Goal: Find specific page/section: Find specific page/section

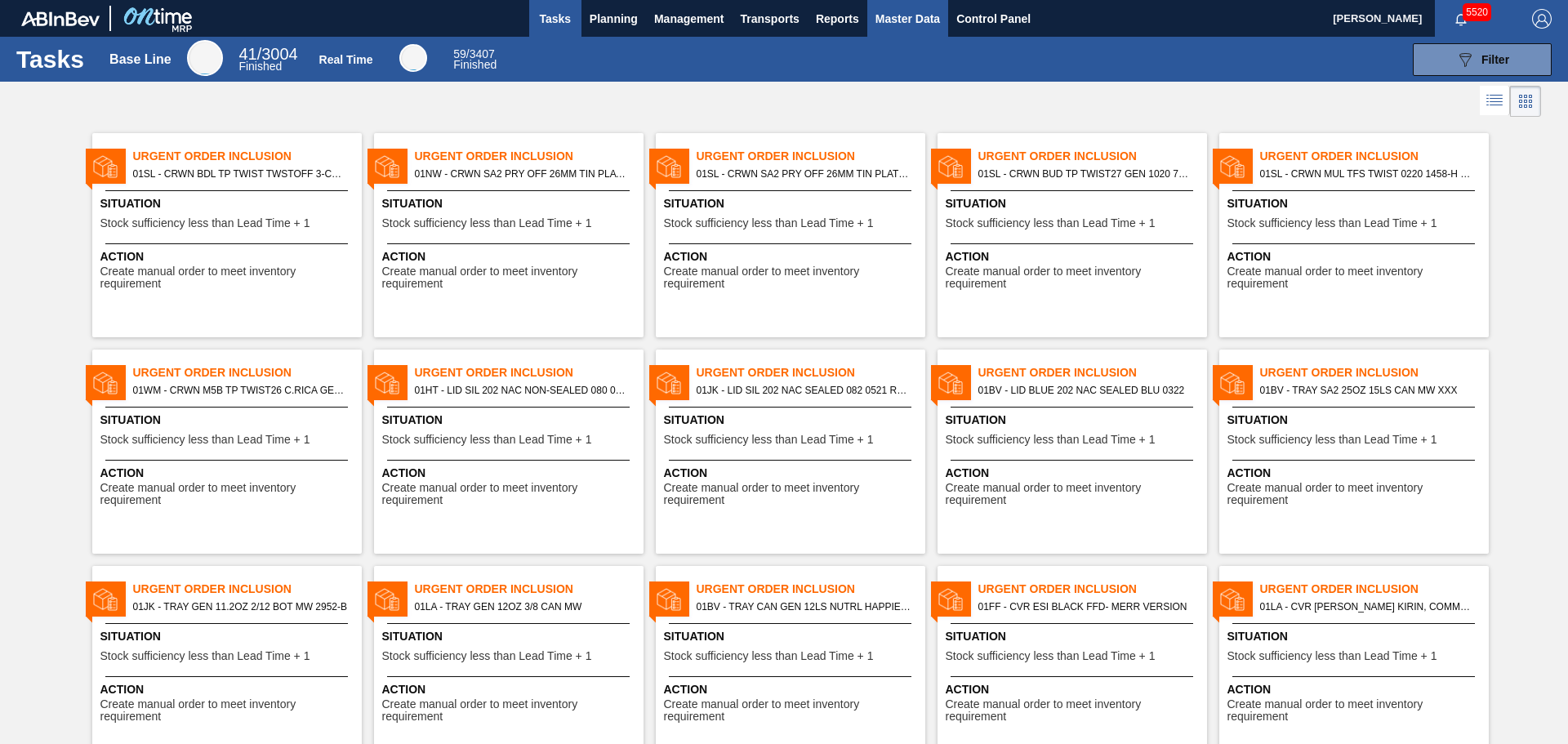
click at [922, 17] on span "Master Data" at bounding box center [908, 19] width 65 height 20
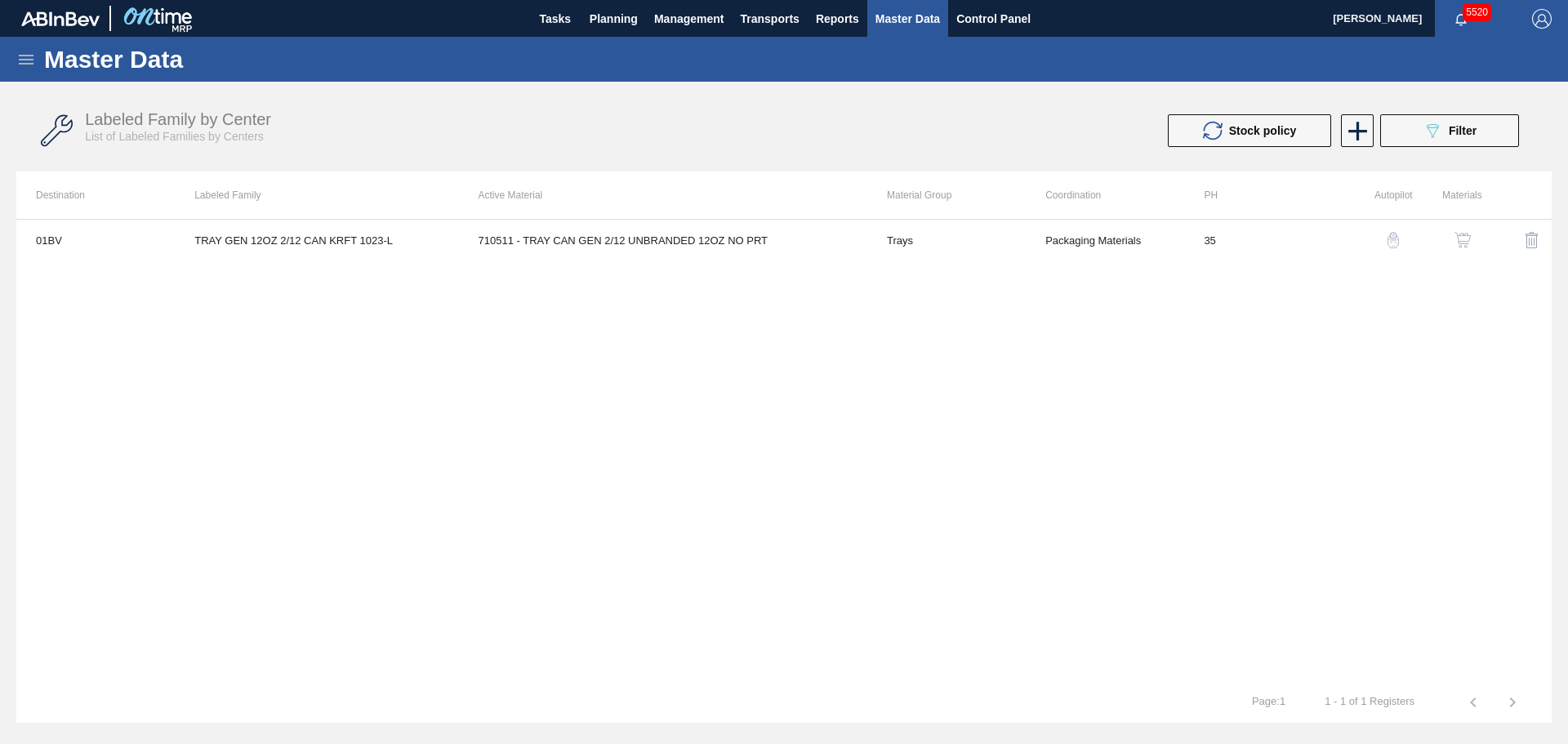
click at [20, 59] on icon at bounding box center [26, 60] width 14 height 10
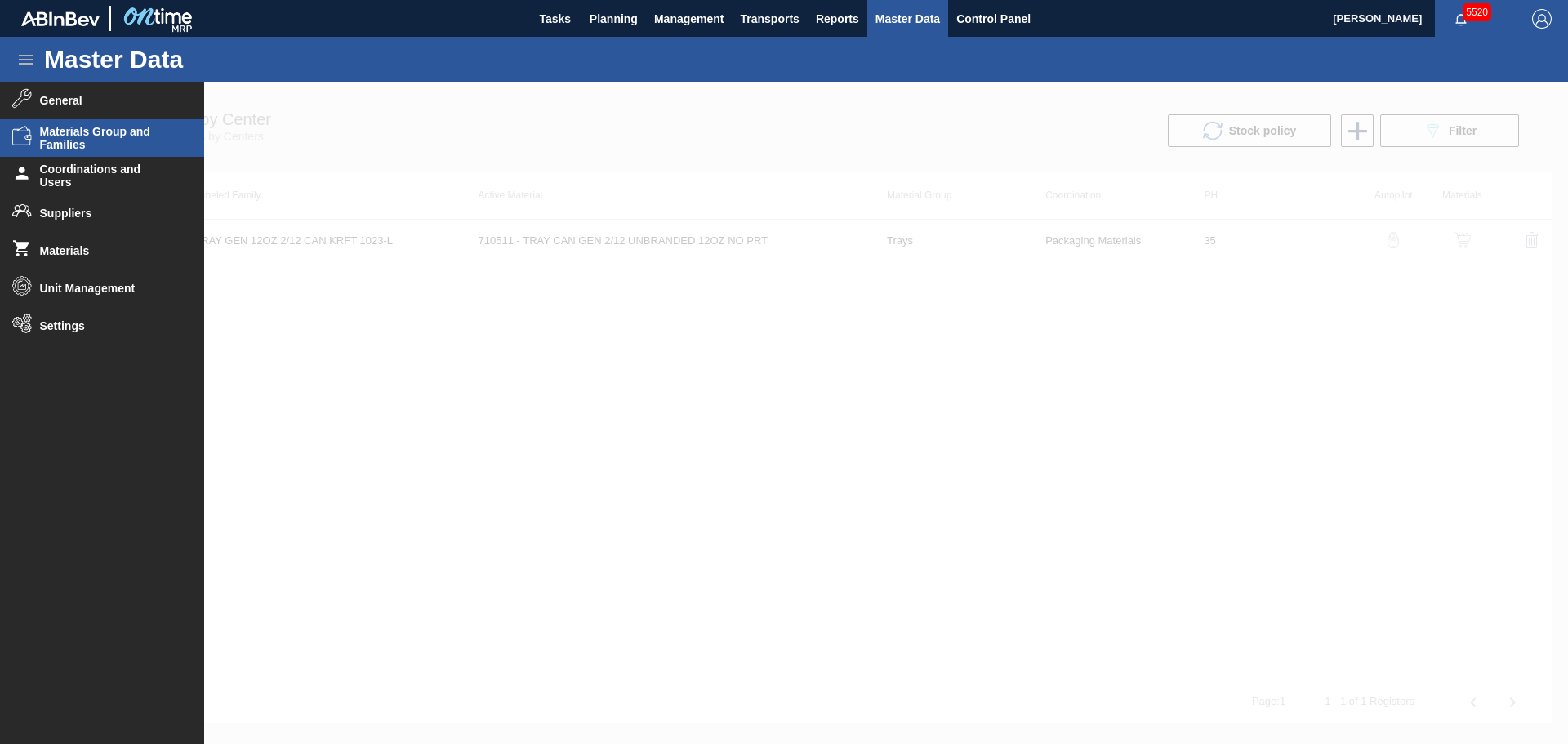
click at [83, 146] on span "Materials Group and Families" at bounding box center [107, 138] width 134 height 26
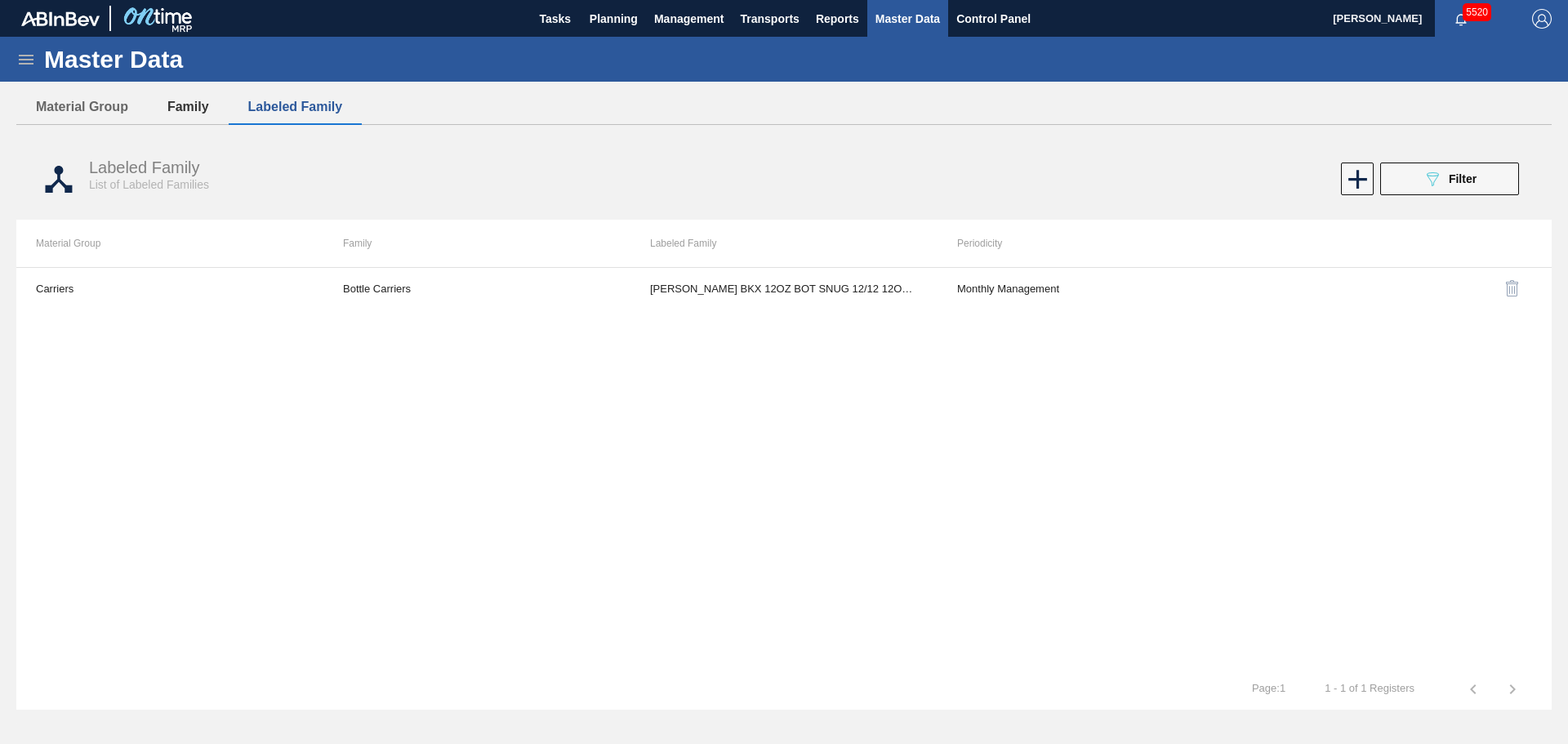
click at [182, 105] on button "Family" at bounding box center [188, 107] width 81 height 34
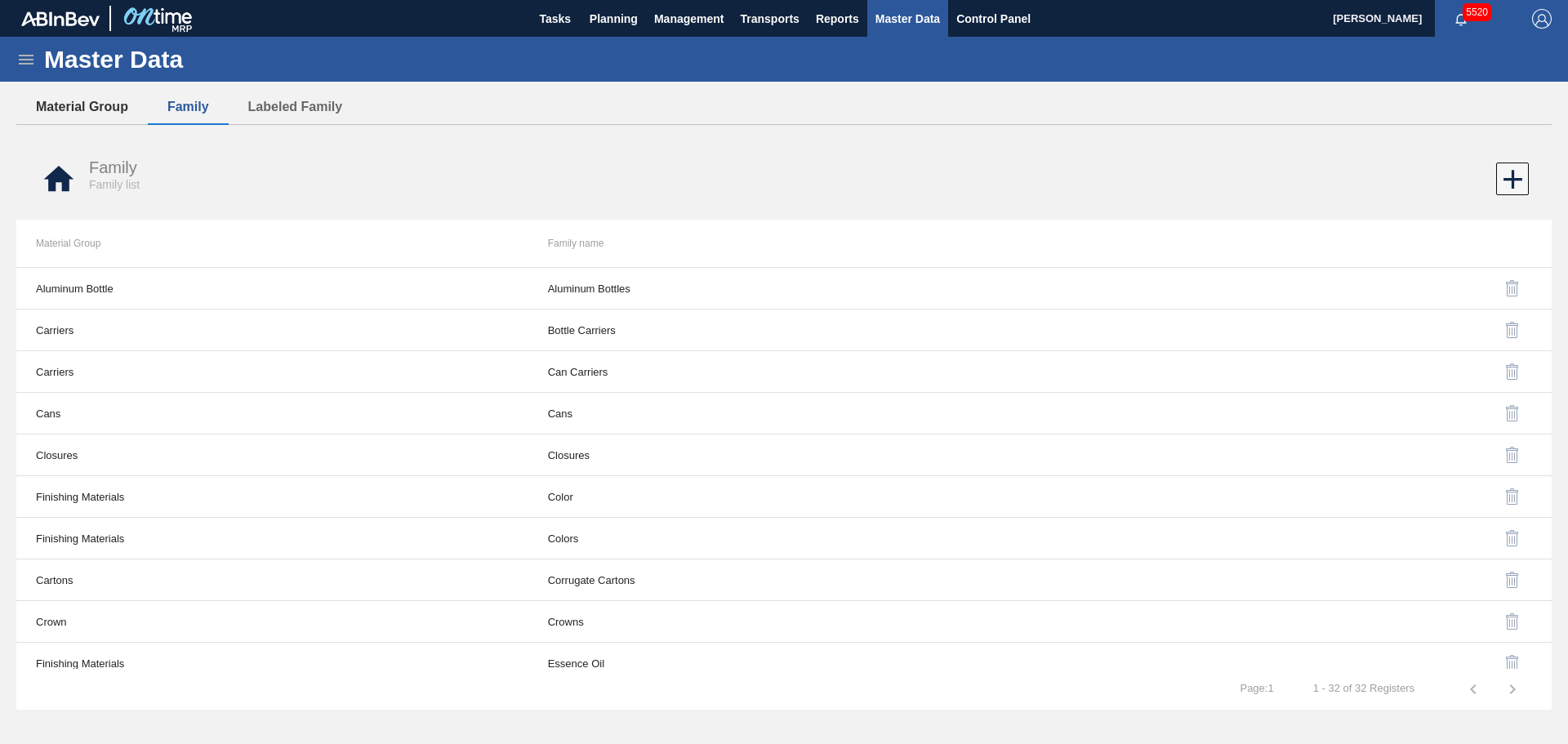
click at [101, 121] on button "Material Group" at bounding box center [82, 107] width 132 height 34
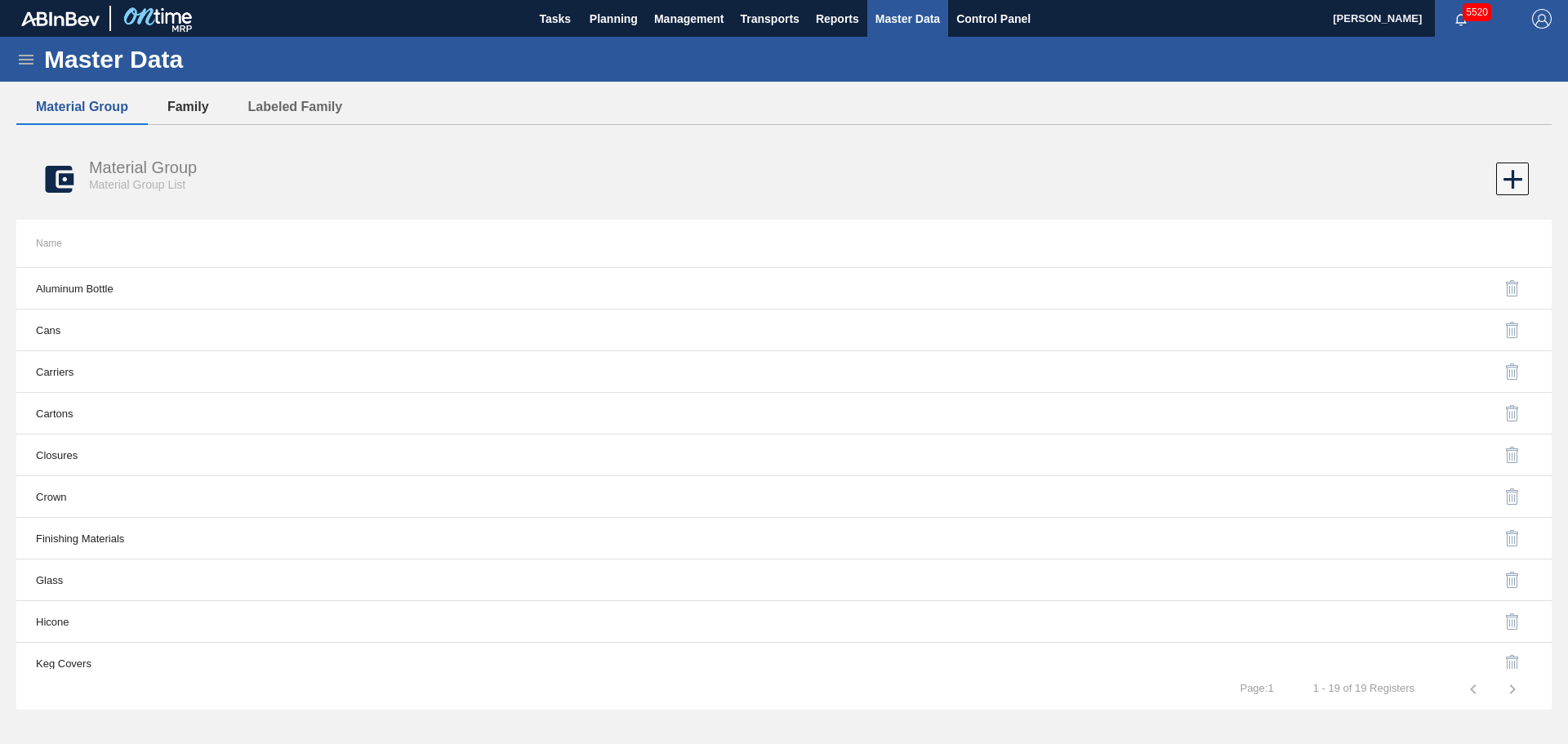
click at [183, 103] on button "Family" at bounding box center [188, 107] width 81 height 34
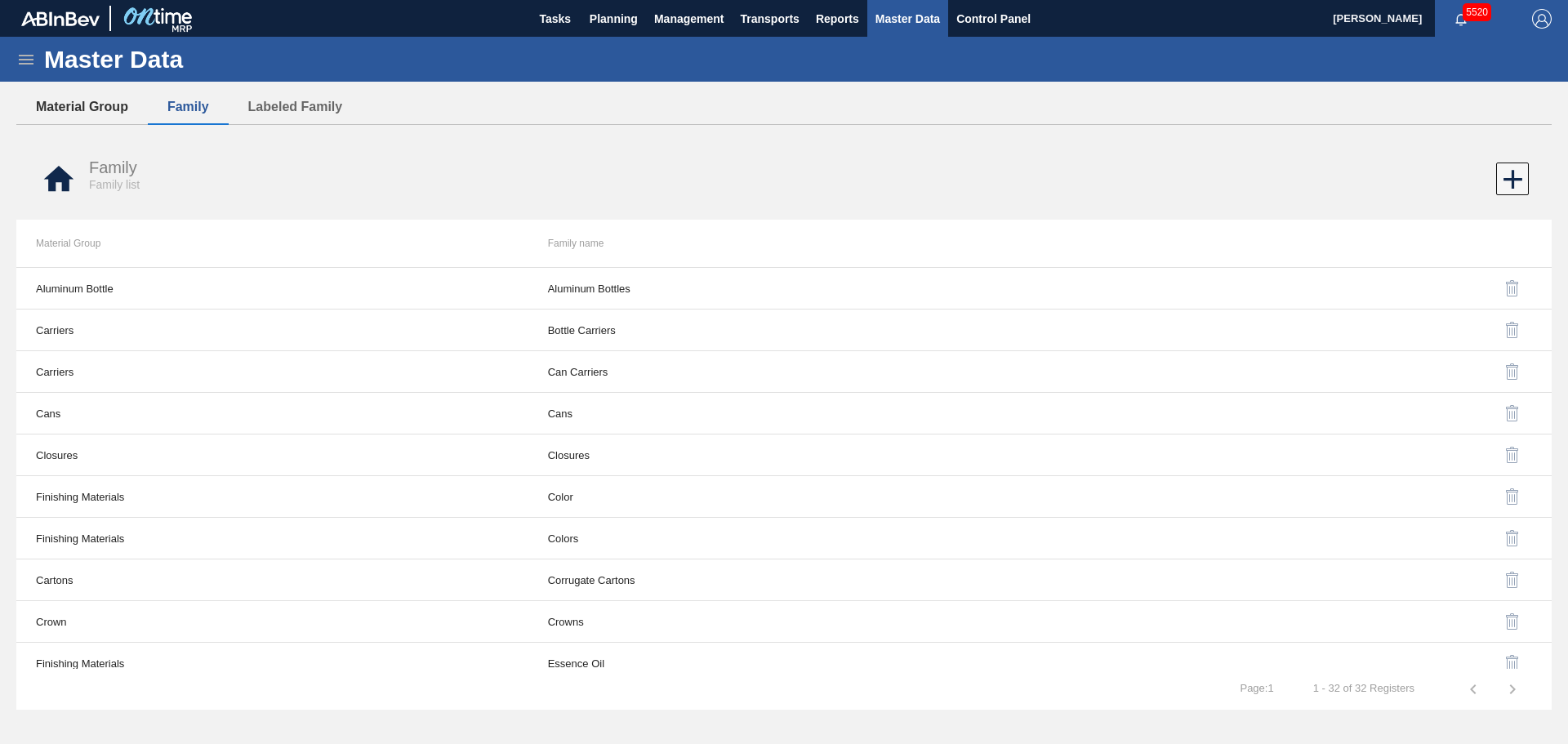
click at [103, 96] on button "Material Group" at bounding box center [82, 107] width 132 height 34
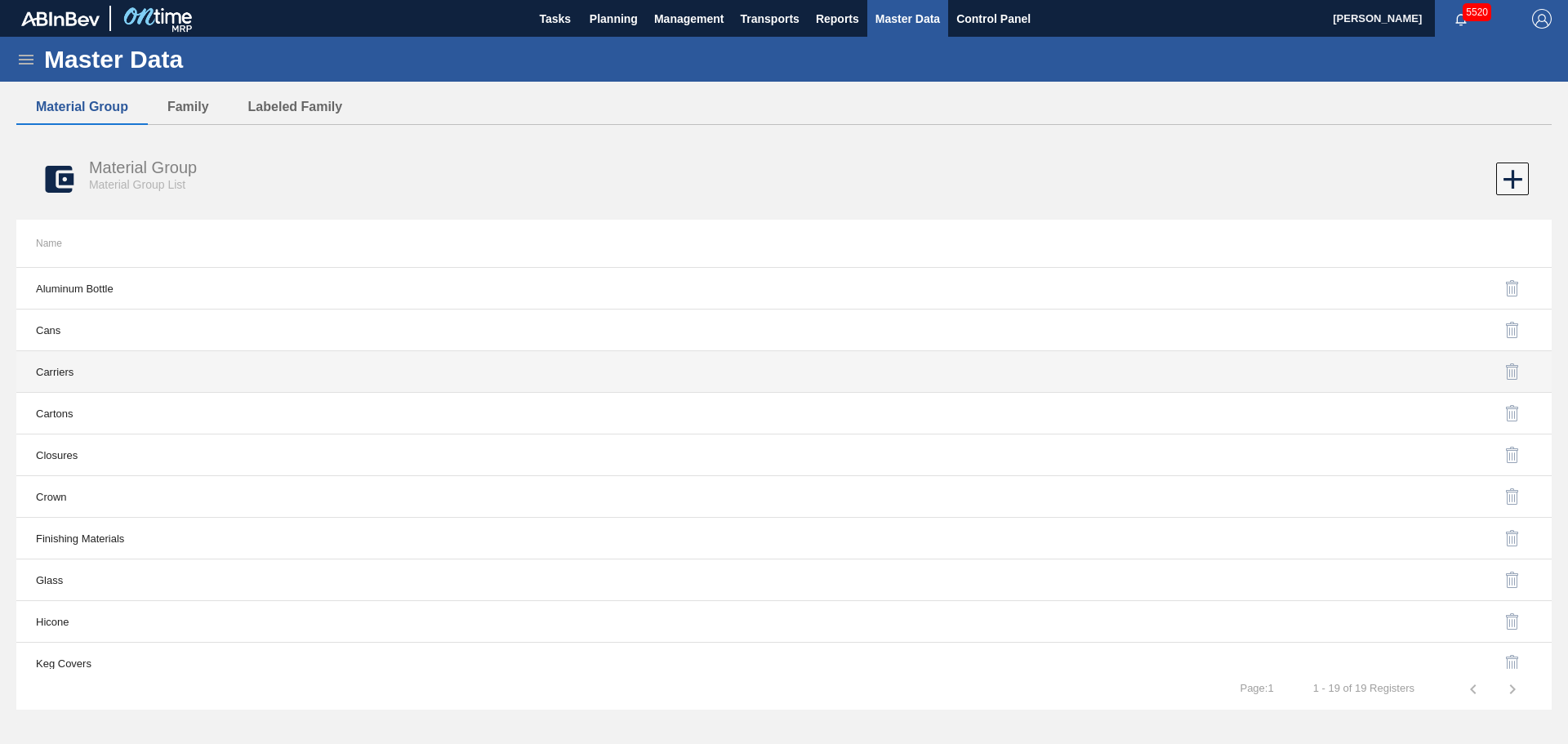
click at [77, 372] on td "Carriers" at bounding box center [400, 372] width 767 height 42
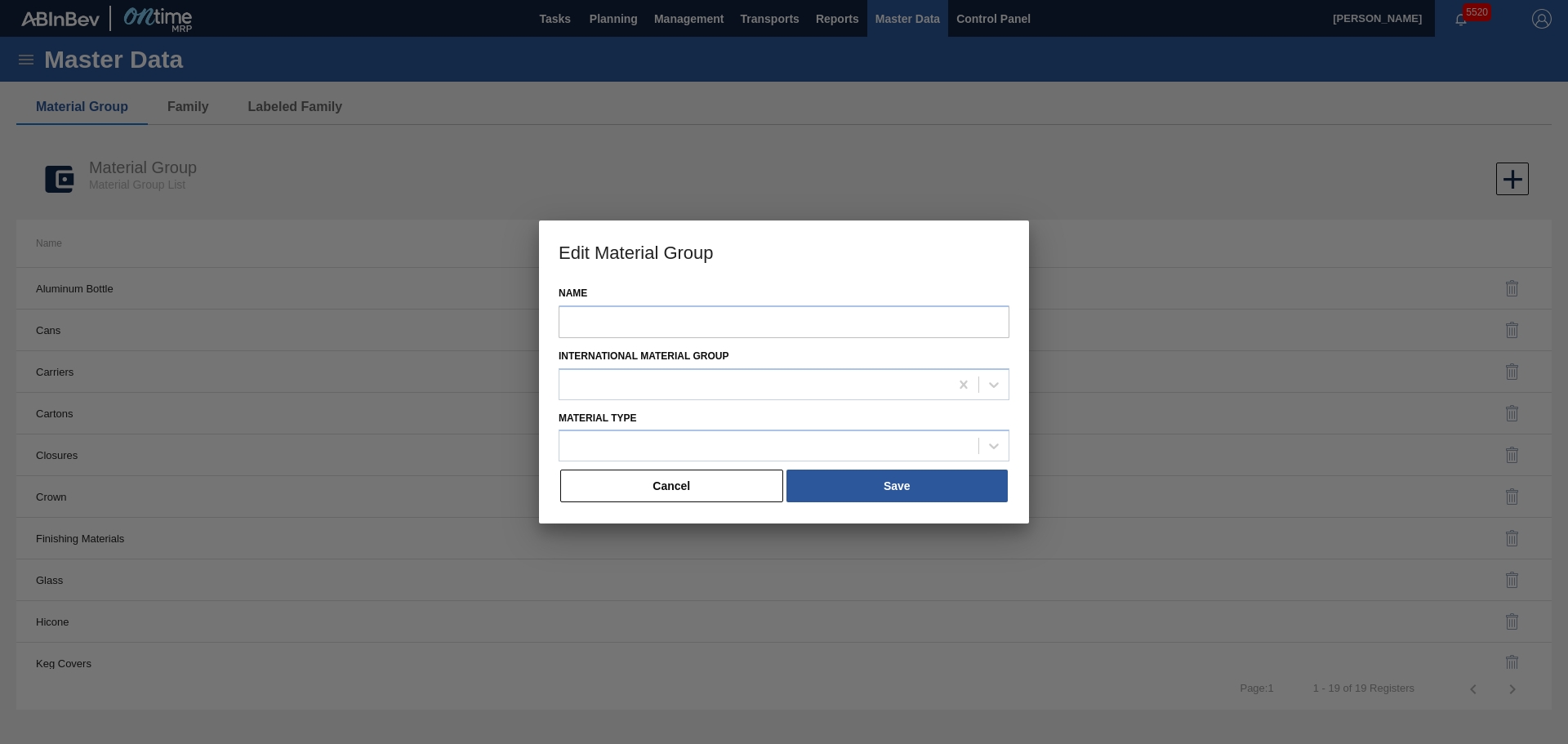
type input "Carriers"
click at [641, 318] on input "Carriers" at bounding box center [784, 322] width 451 height 32
click at [646, 492] on button "Cancel" at bounding box center [671, 486] width 223 height 32
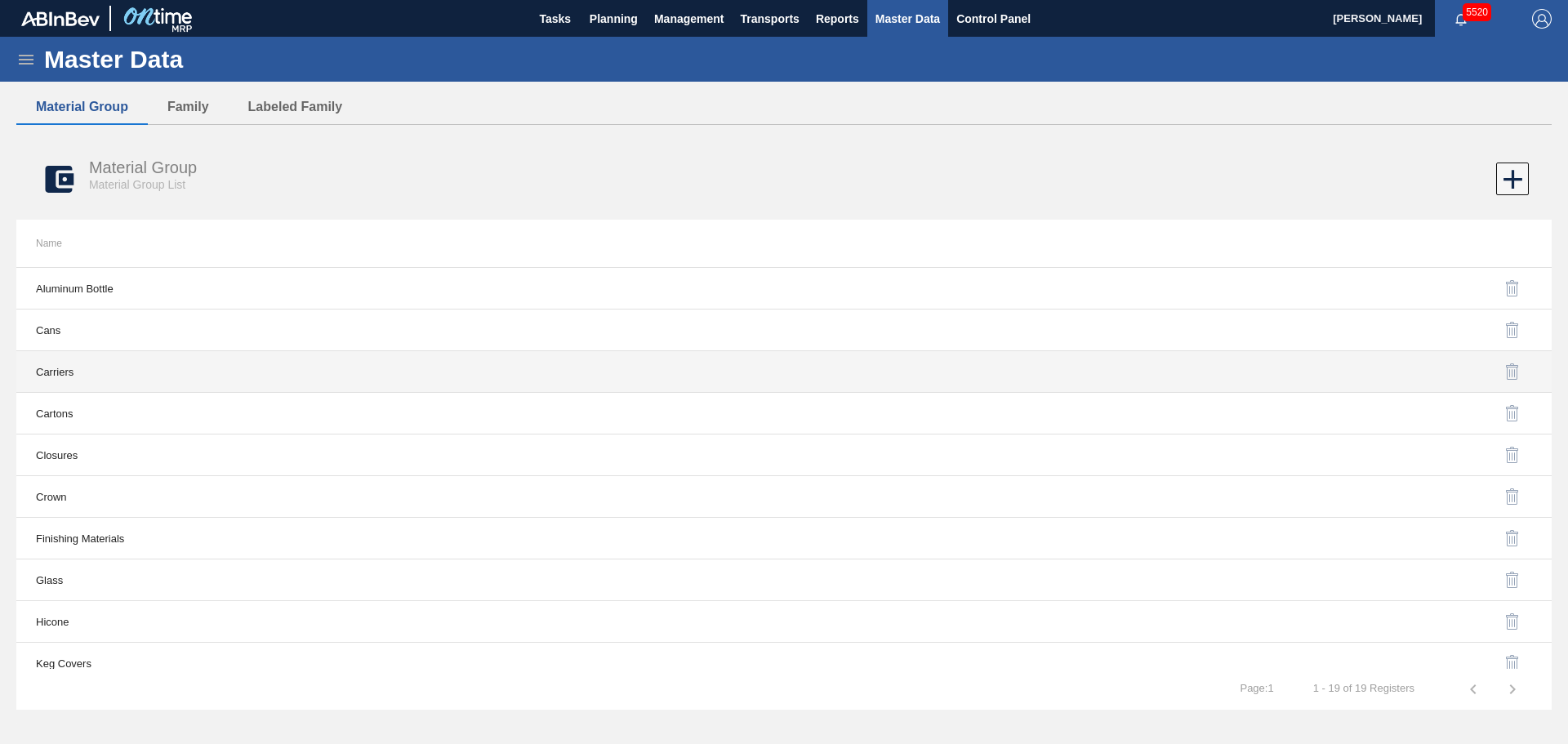
click at [83, 364] on td "Carriers" at bounding box center [400, 372] width 767 height 42
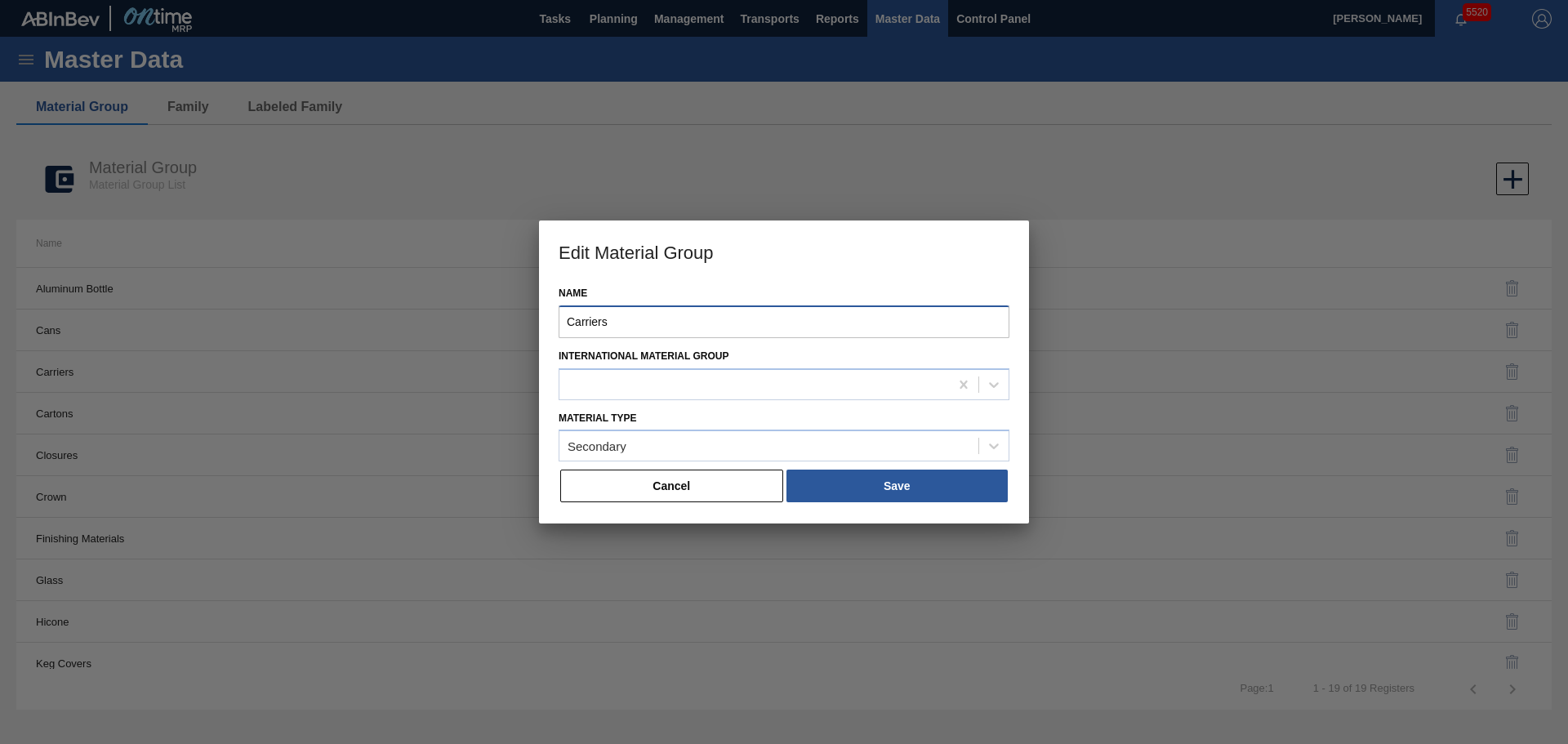
click at [619, 319] on input "Carriers" at bounding box center [784, 322] width 451 height 32
drag, startPoint x: 665, startPoint y: 318, endPoint x: 578, endPoint y: 321, distance: 87.1
click at [578, 321] on input "CARRIERS" at bounding box center [784, 322] width 451 height 32
type input "CARRIERS"
click at [640, 483] on button "Cancel" at bounding box center [671, 486] width 223 height 32
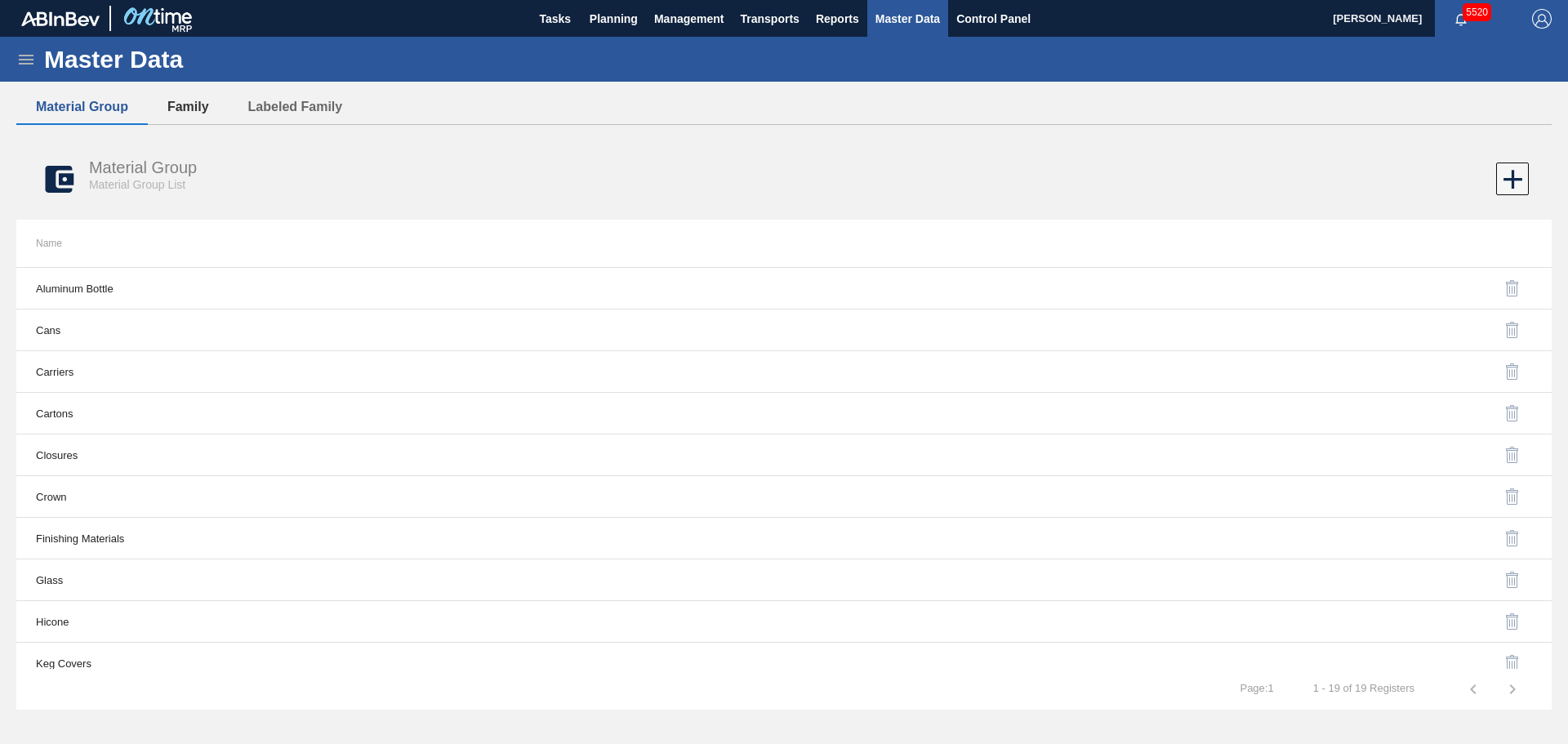
click at [174, 98] on button "Family" at bounding box center [188, 107] width 81 height 34
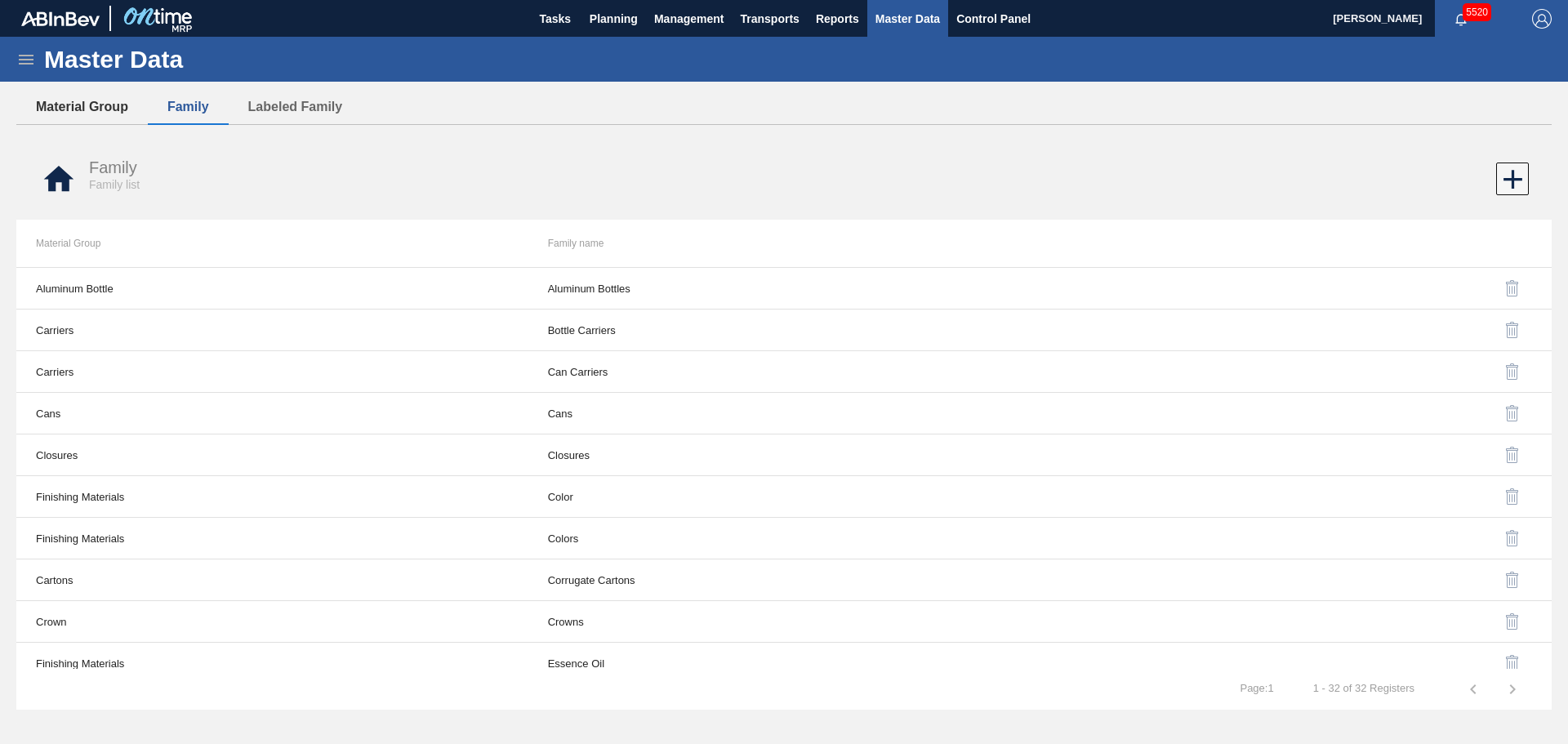
click at [104, 108] on button "Material Group" at bounding box center [82, 107] width 132 height 34
